Goal: Find specific page/section: Find specific page/section

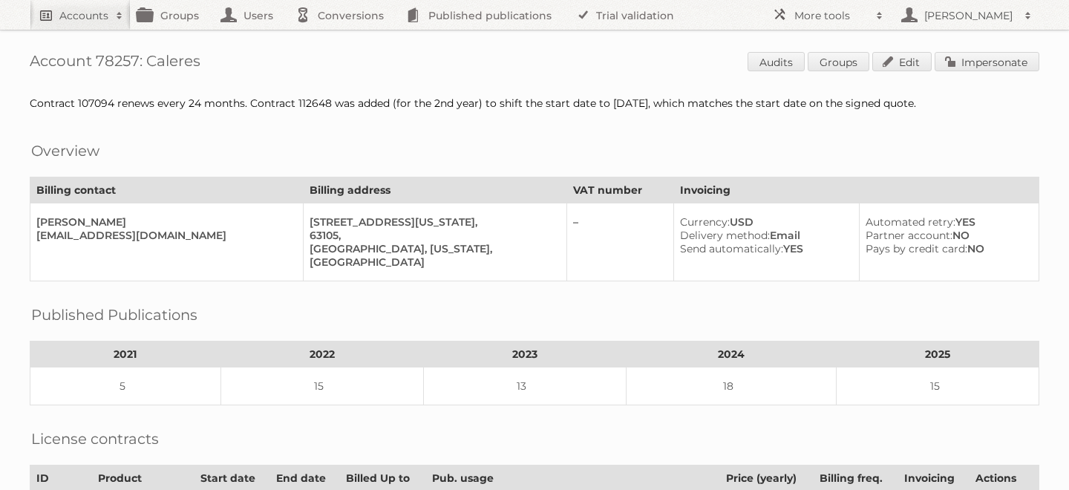
click at [68, 14] on h2 "Accounts" at bounding box center [83, 15] width 49 height 15
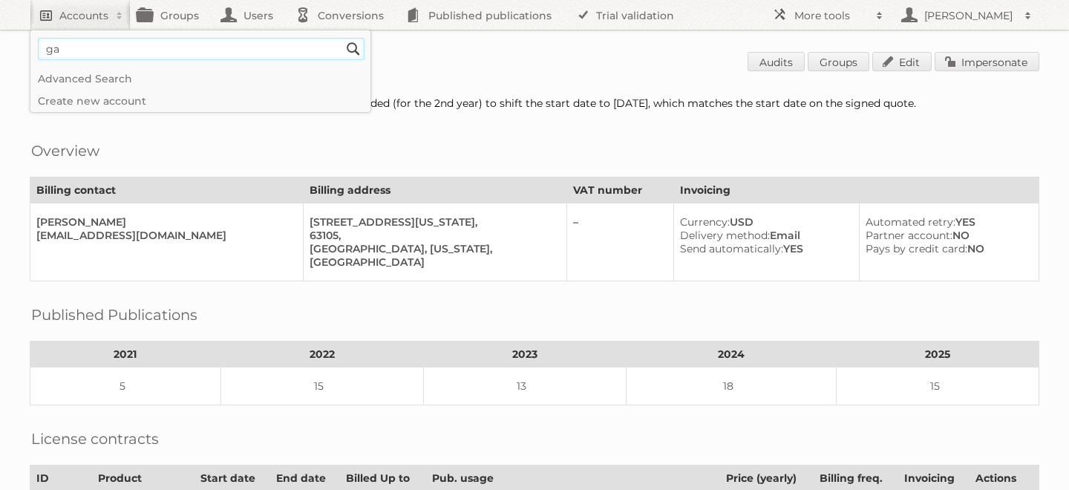
type input"] "g"
type input"] "harbor fr"
click at [342, 38] on input "Search" at bounding box center [353, 49] width 22 height 22
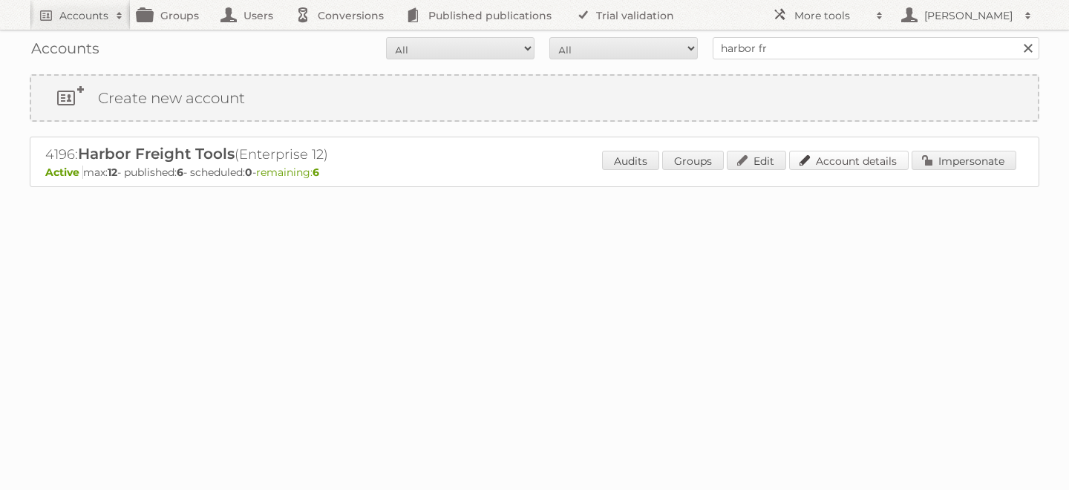
click at [832, 159] on link "Account details" at bounding box center [849, 160] width 120 height 19
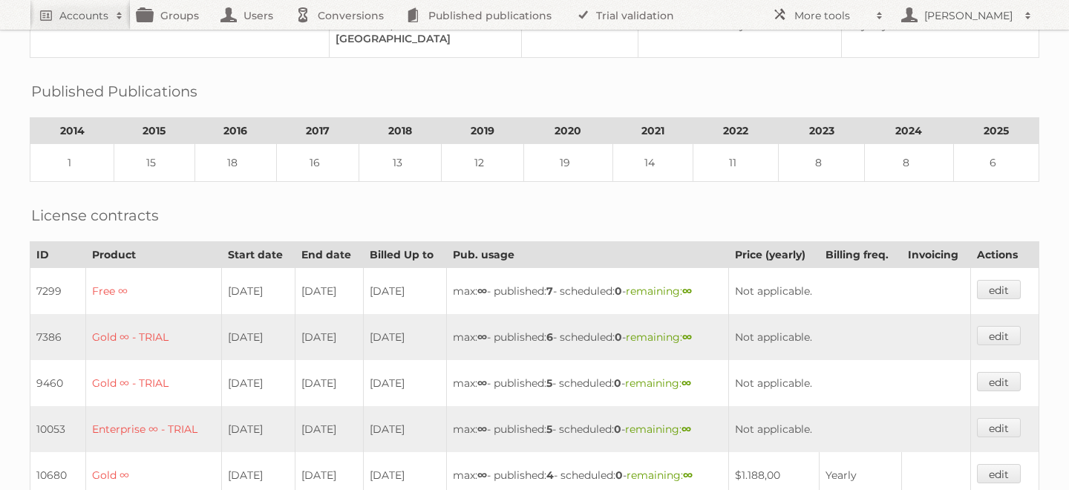
scroll to position [182, 0]
